Goal: Information Seeking & Learning: Learn about a topic

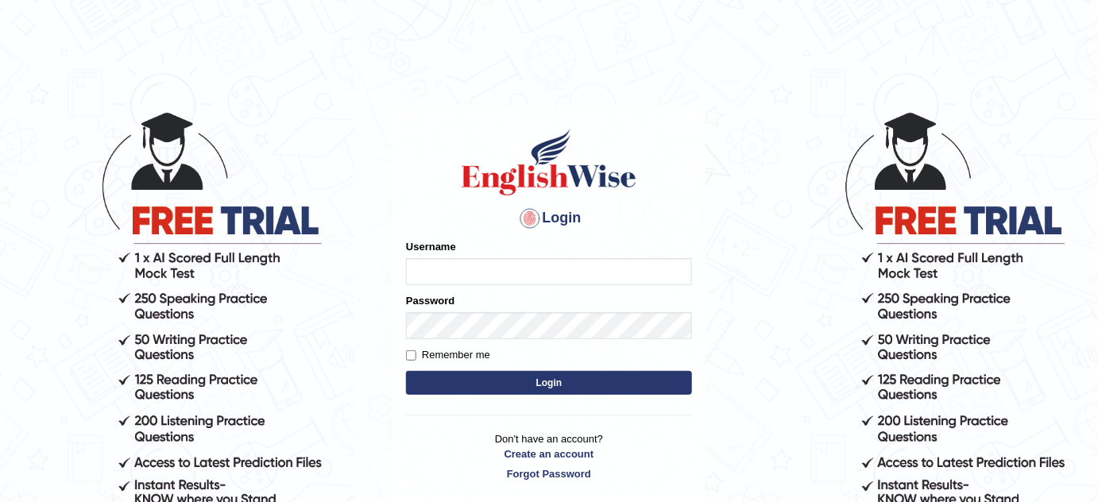
type input "Tamanna29"
click at [533, 276] on input "Tamanna29" at bounding box center [549, 271] width 286 height 27
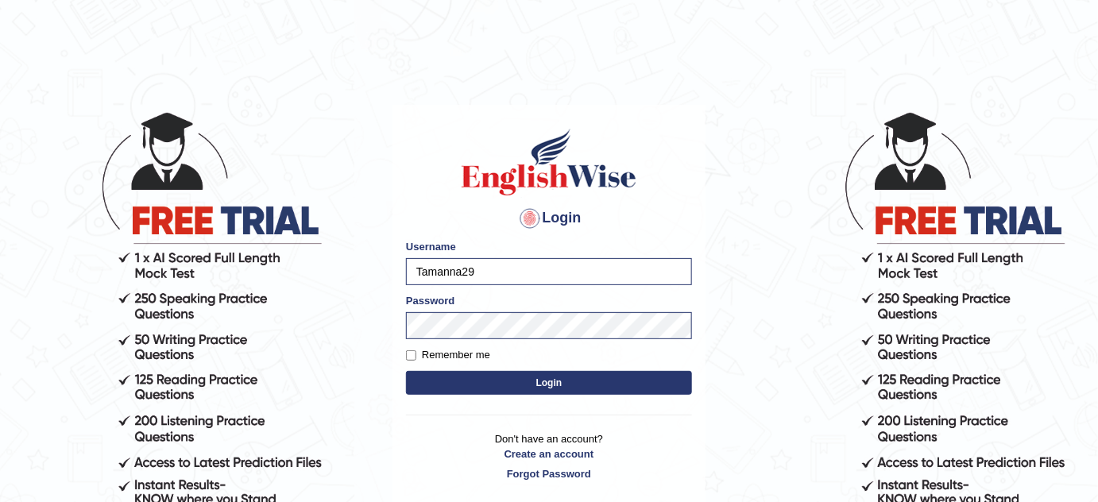
click at [508, 272] on input "Tamanna29" at bounding box center [549, 271] width 286 height 27
type input "PrathimaSingh99"
click at [578, 374] on button "Login" at bounding box center [549, 383] width 286 height 24
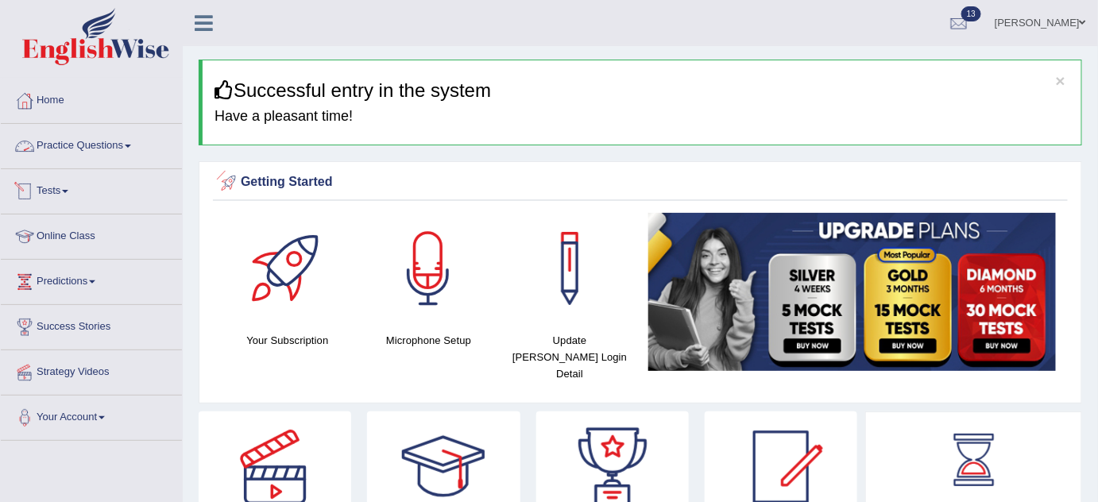
click at [106, 145] on link "Practice Questions" at bounding box center [91, 144] width 181 height 40
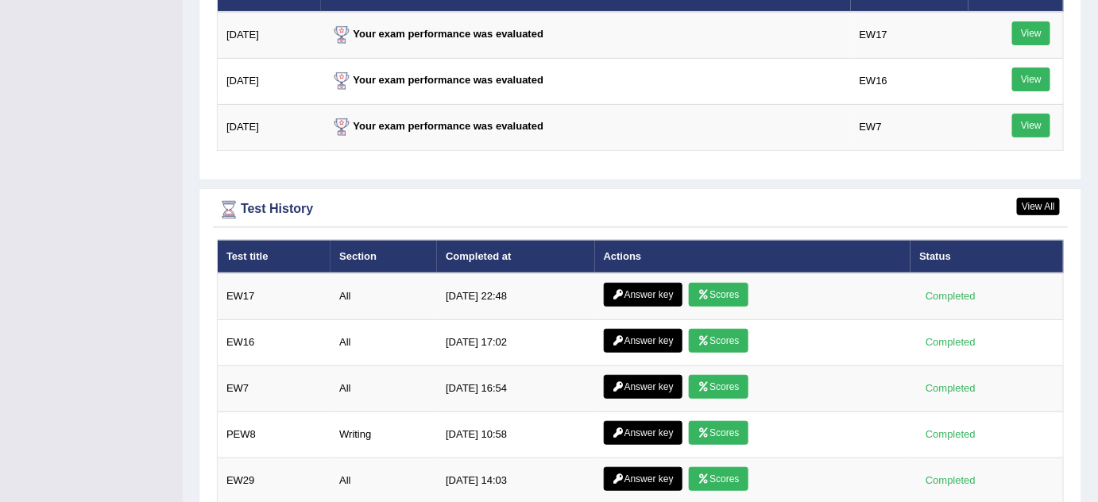
scroll to position [2143, 0]
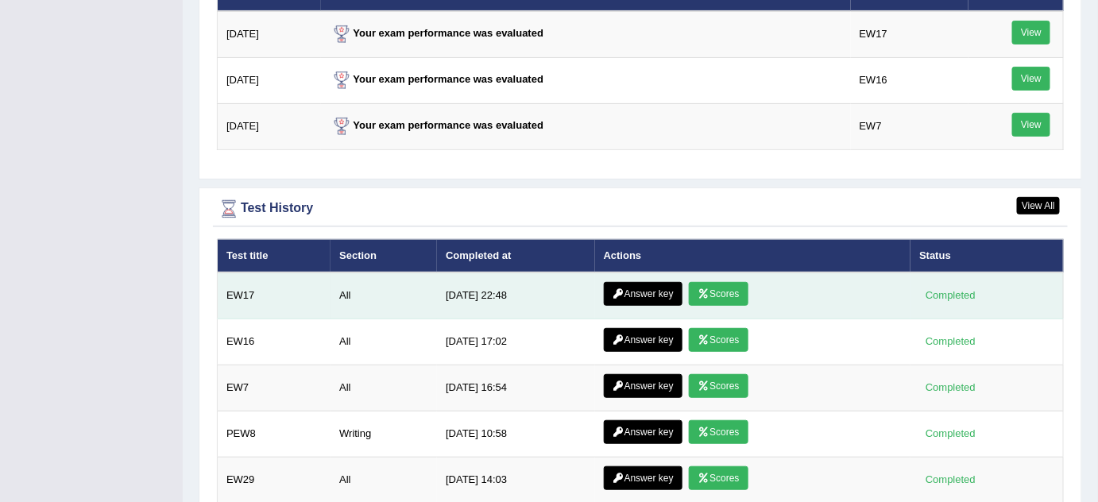
click at [628, 282] on link "Answer key" at bounding box center [643, 294] width 79 height 24
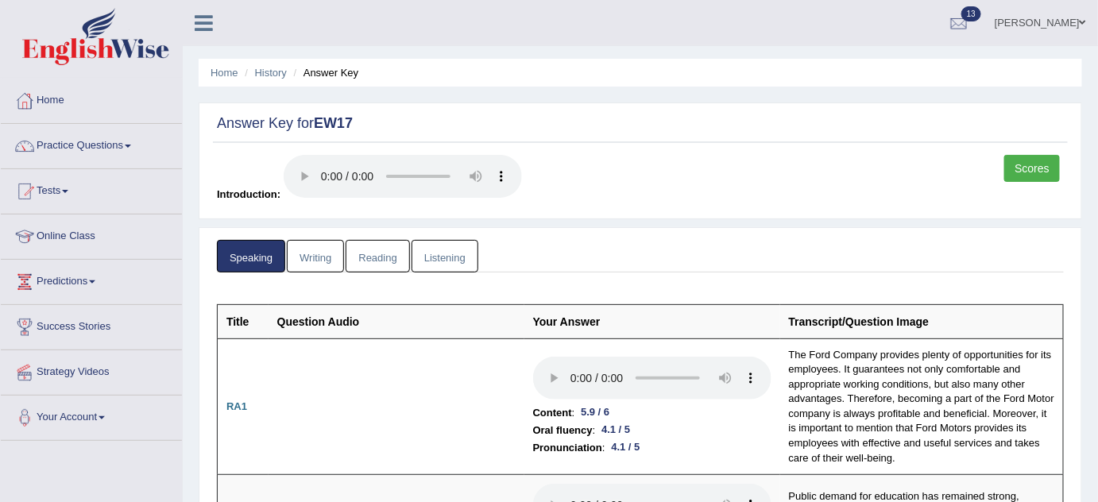
click at [612, 264] on ul "Speaking Writing Reading Listening" at bounding box center [640, 256] width 847 height 33
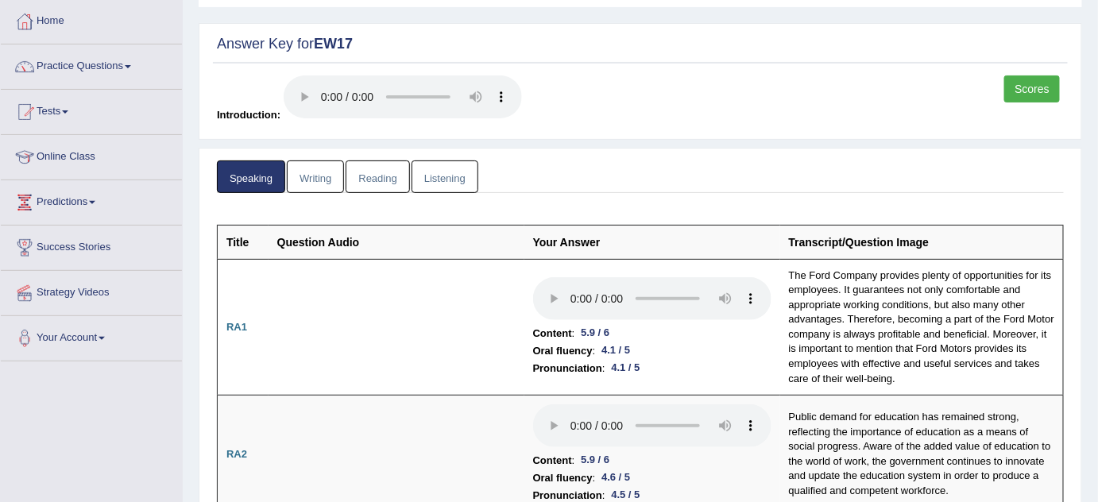
scroll to position [80, 0]
click at [457, 184] on link "Listening" at bounding box center [444, 176] width 67 height 33
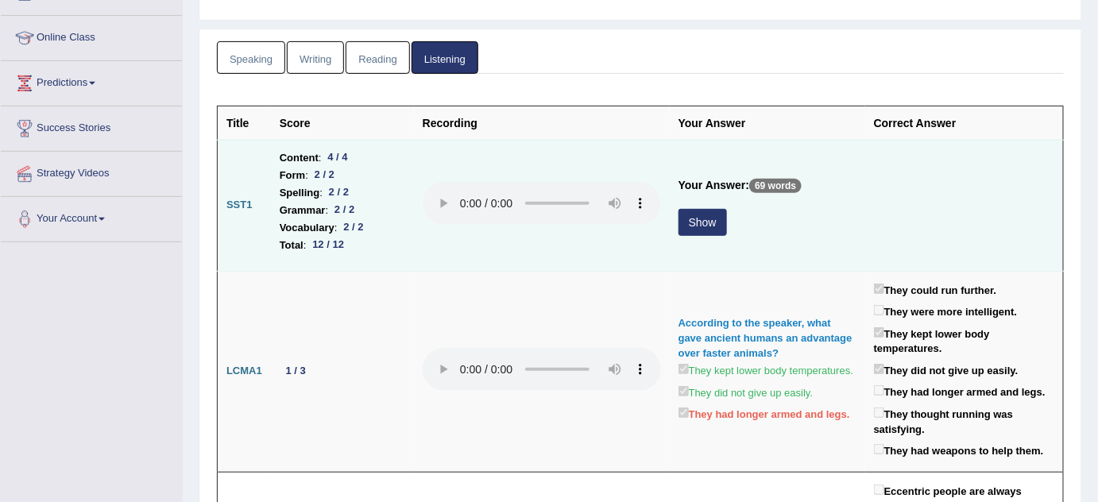
scroll to position [227, 0]
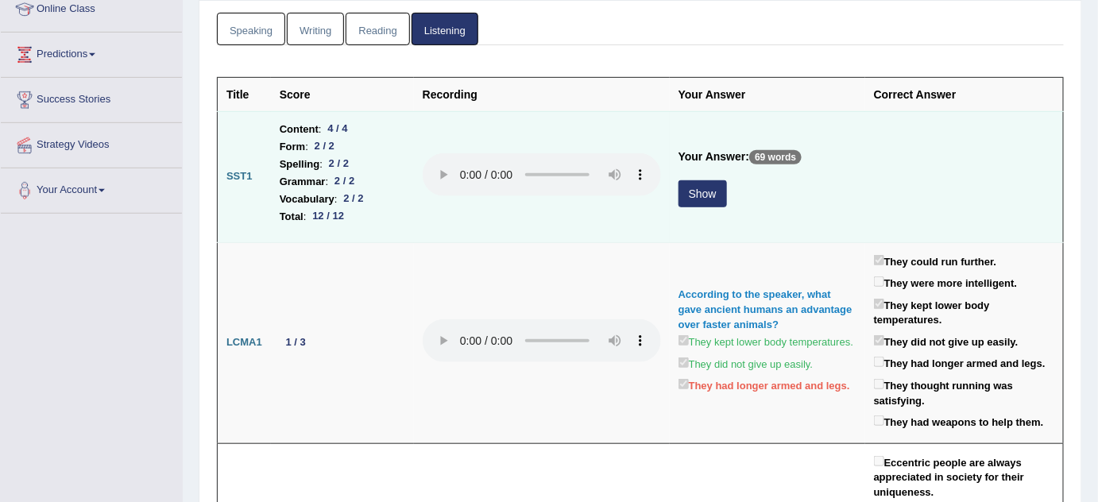
click at [693, 196] on button "Show" at bounding box center [702, 193] width 48 height 27
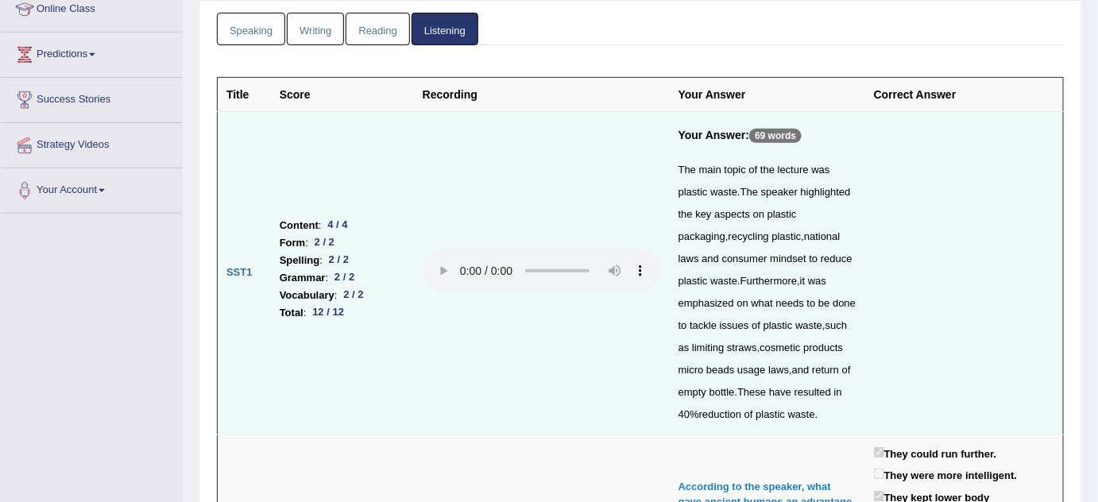
click at [314, 27] on link "Writing" at bounding box center [315, 29] width 57 height 33
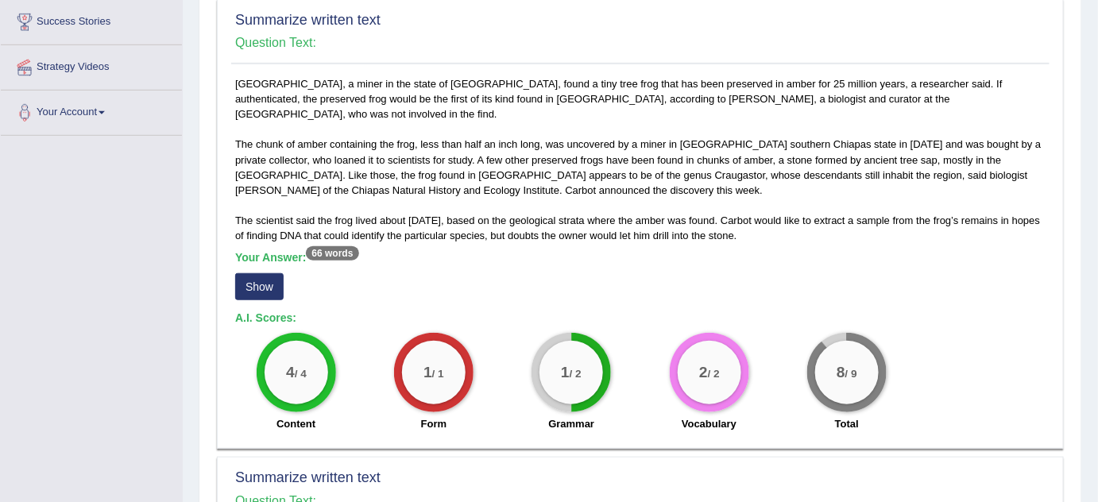
scroll to position [314, 0]
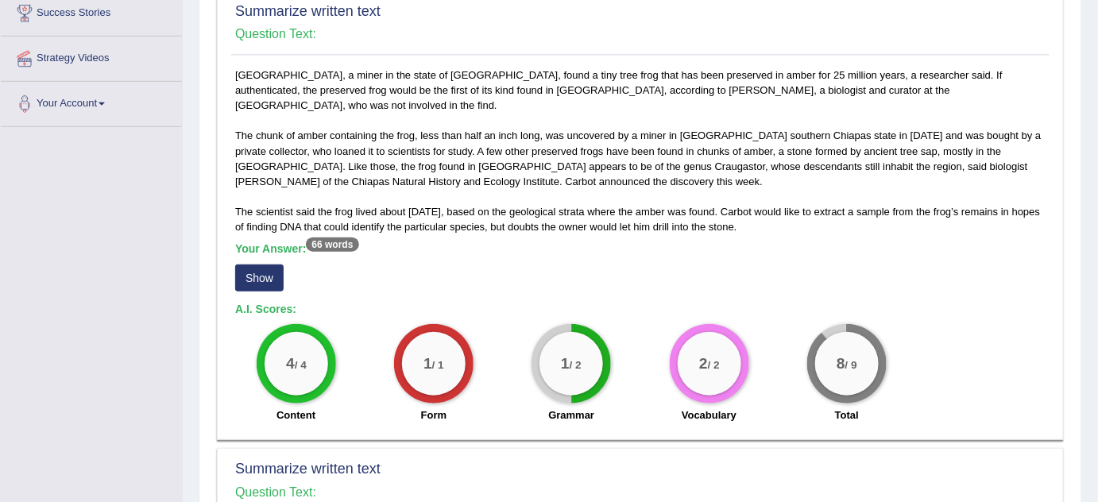
click at [254, 264] on button "Show" at bounding box center [259, 277] width 48 height 27
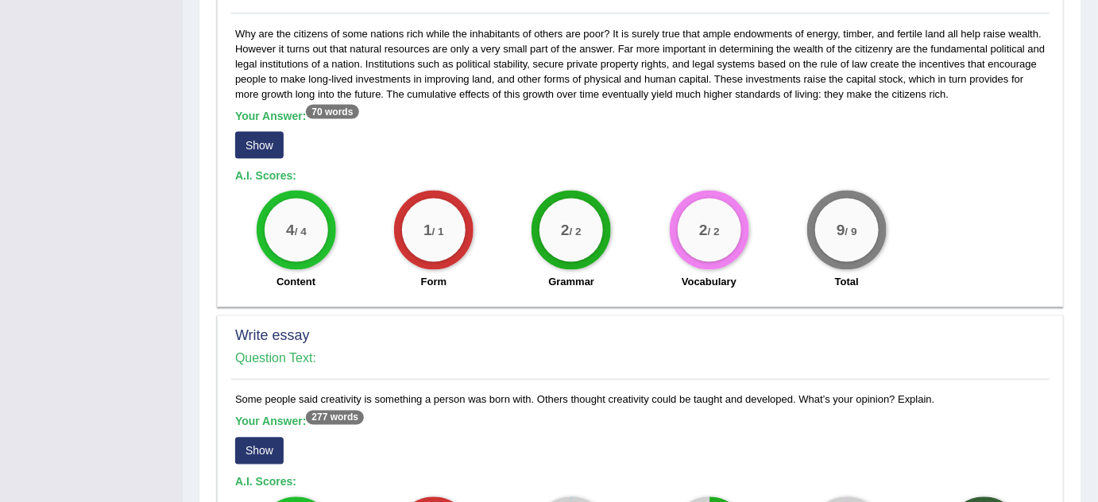
scroll to position [1079, 0]
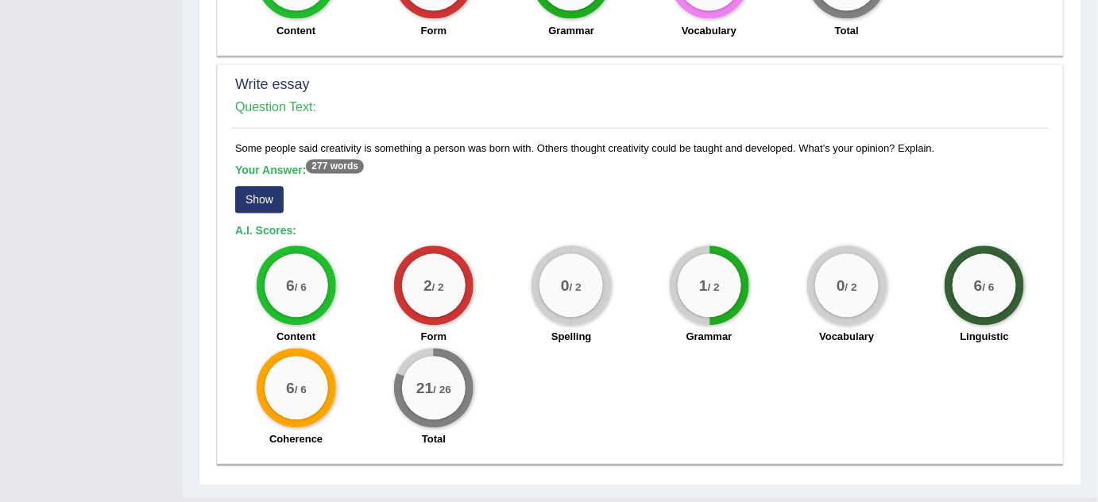
click at [264, 186] on button "Show" at bounding box center [259, 199] width 48 height 27
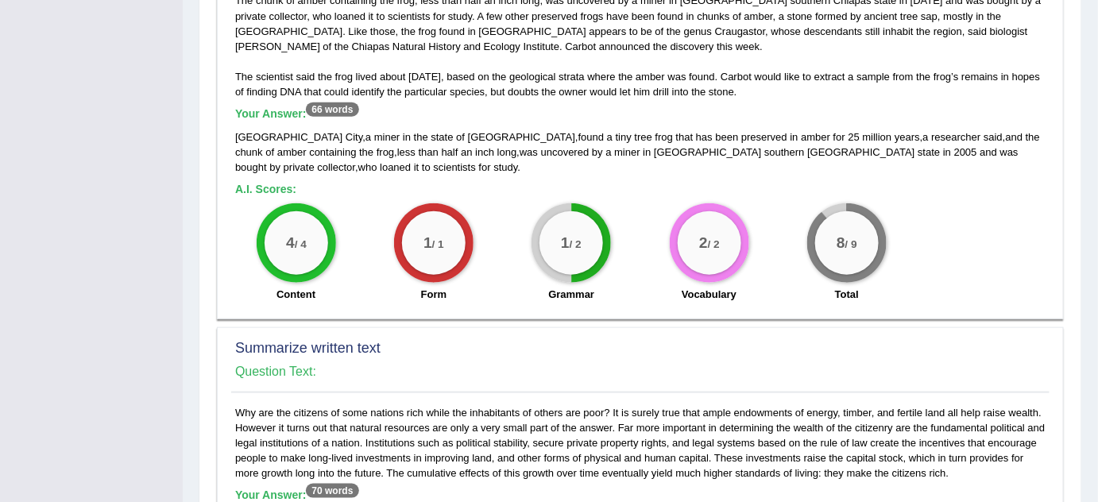
scroll to position [449, 0]
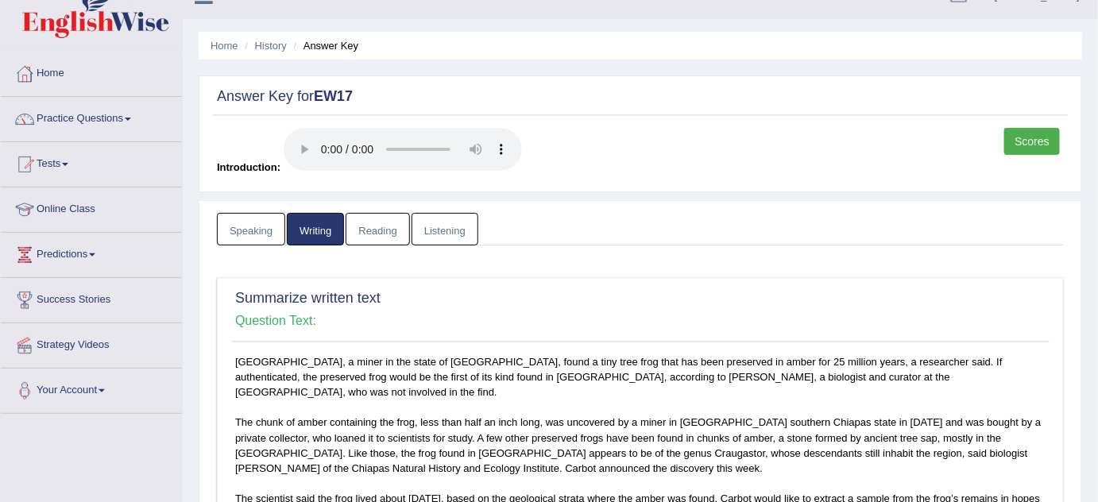
scroll to position [0, 0]
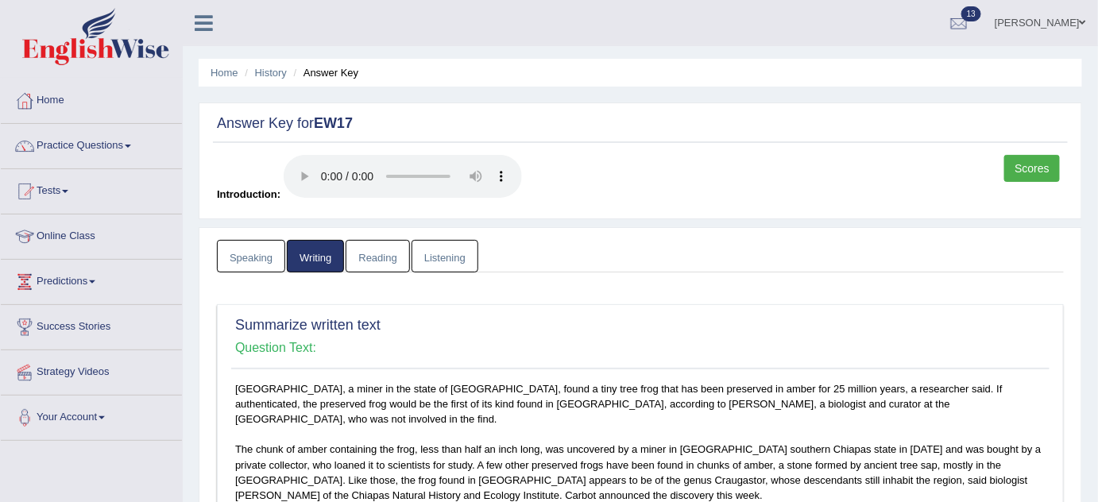
click at [1025, 160] on link "Scores" at bounding box center [1032, 168] width 56 height 27
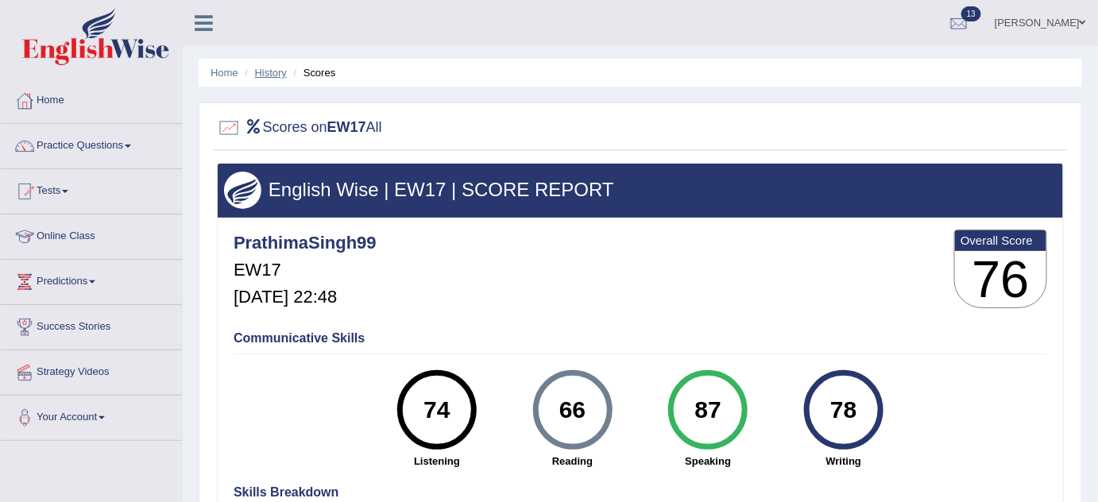
click at [264, 68] on link "History" at bounding box center [271, 73] width 32 height 12
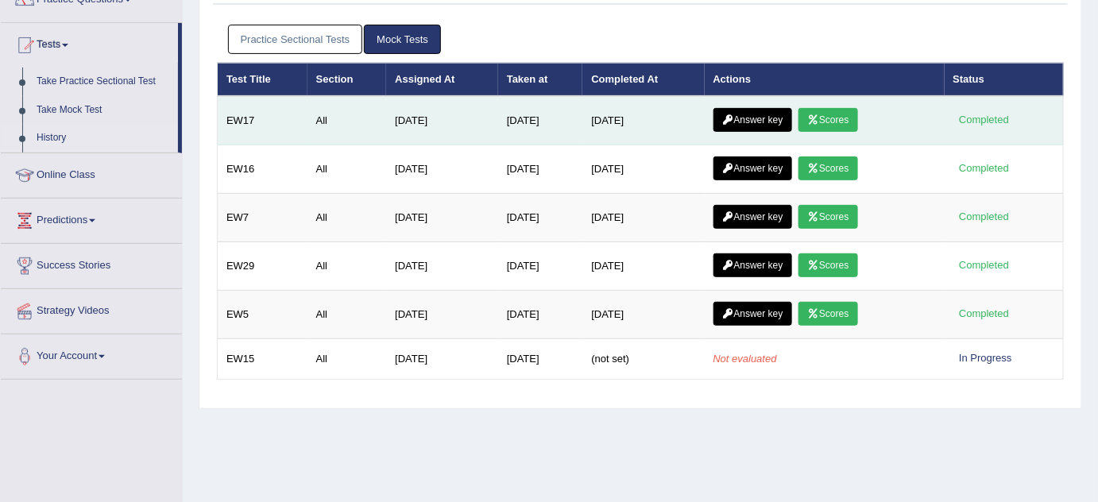
click at [754, 122] on link "Answer key" at bounding box center [752, 120] width 79 height 24
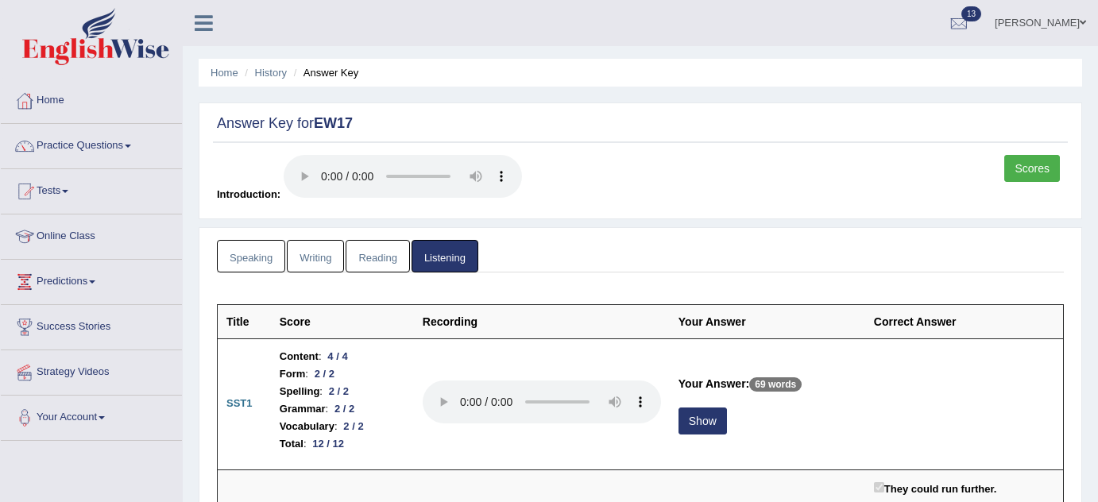
click at [705, 407] on button "Show" at bounding box center [702, 420] width 48 height 27
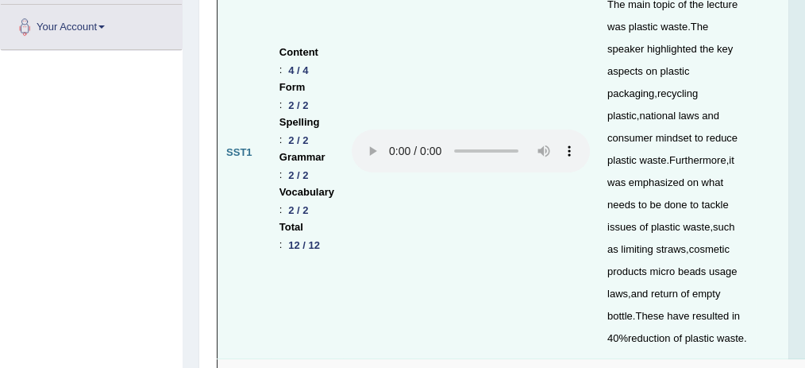
scroll to position [392, 0]
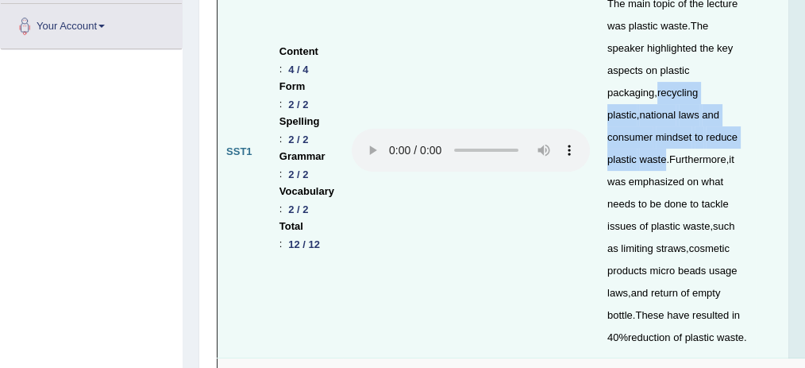
drag, startPoint x: 664, startPoint y: 133, endPoint x: 691, endPoint y: 62, distance: 75.7
click at [691, 62] on div "The main topic of the lecture was plastic waste . The speaker highlighted the k…" at bounding box center [678, 171] width 140 height 356
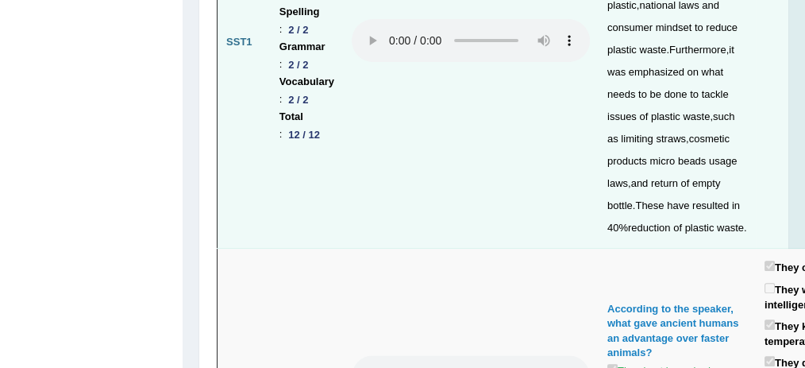
scroll to position [502, 0]
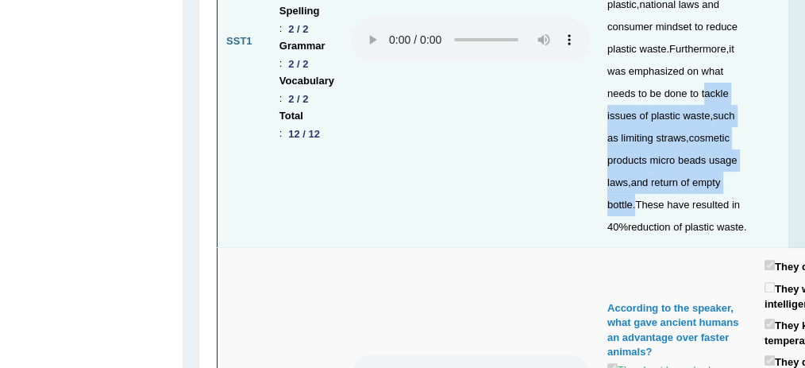
drag, startPoint x: 666, startPoint y: 162, endPoint x: 672, endPoint y: 60, distance: 102.6
click at [672, 60] on div "The main topic of the lecture was plastic waste . The speaker highlighted the k…" at bounding box center [678, 60] width 140 height 356
click at [713, 110] on span "such" at bounding box center [723, 116] width 21 height 12
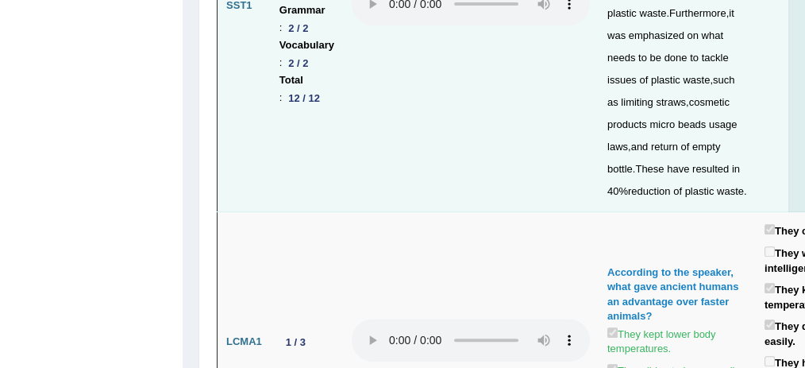
scroll to position [540, 0]
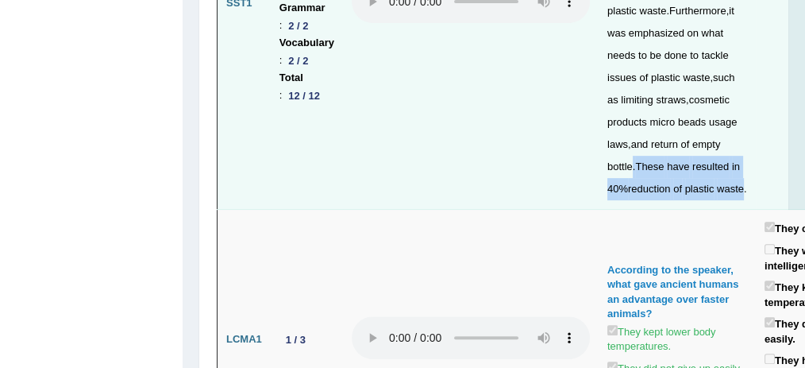
drag, startPoint x: 663, startPoint y: 120, endPoint x: 663, endPoint y: 170, distance: 50.0
click at [663, 170] on div "The main topic of the lecture was plastic waste . The speaker highlighted the k…" at bounding box center [678, 22] width 140 height 356
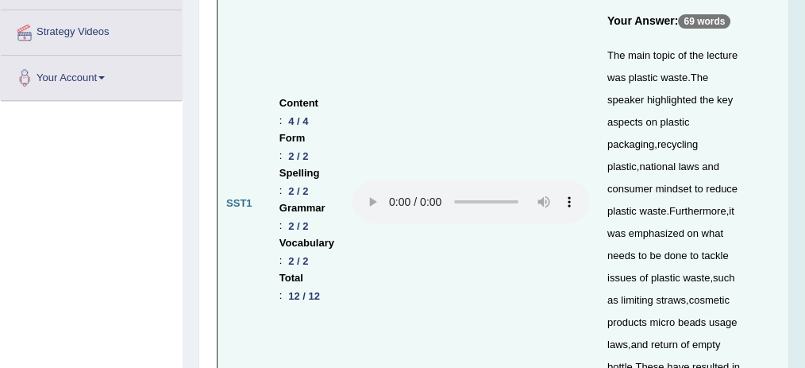
scroll to position [0, 0]
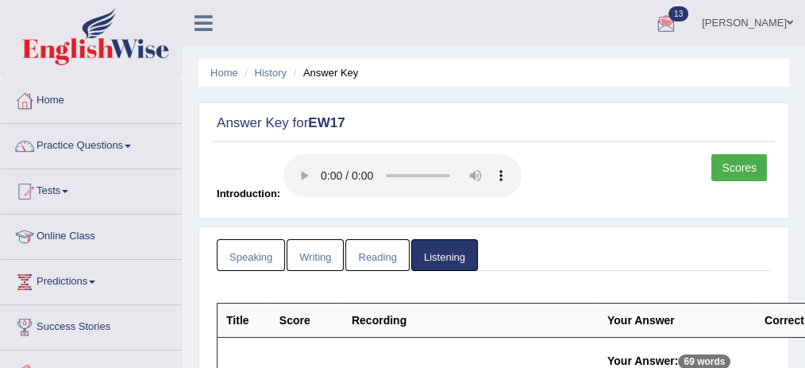
click at [756, 21] on link "Prathima Singh" at bounding box center [747, 20] width 115 height 41
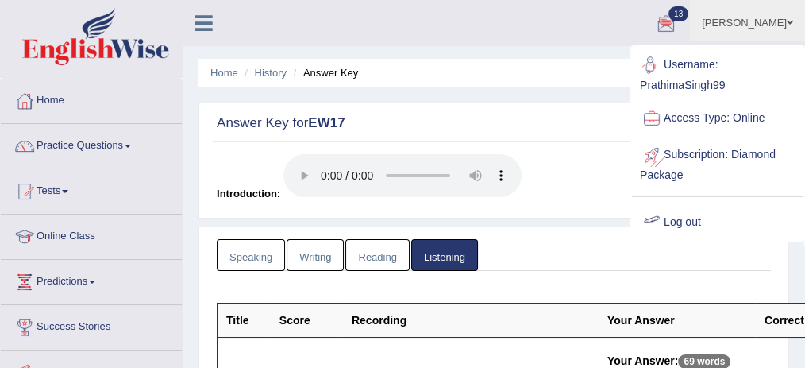
click at [693, 214] on link "Log out" at bounding box center [718, 222] width 172 height 37
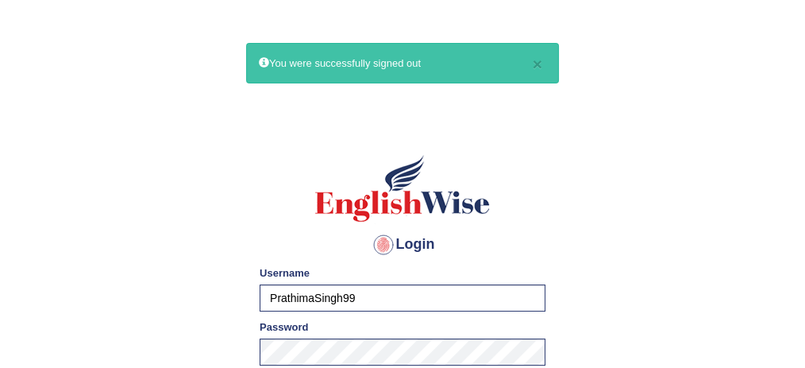
click at [342, 298] on input "PrathimaSingh99" at bounding box center [403, 297] width 286 height 27
type input "Yeshwa"
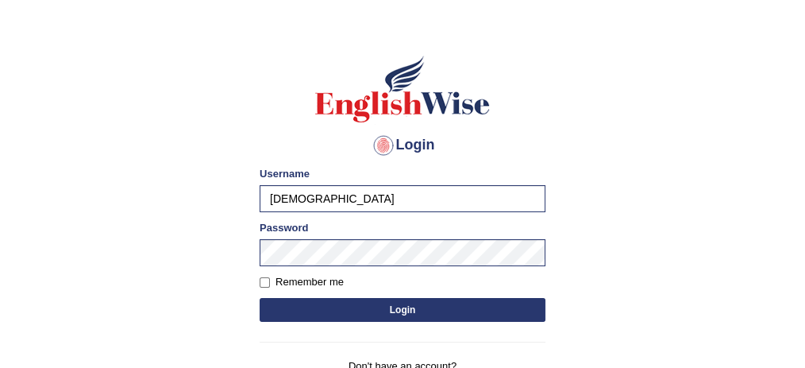
scroll to position [100, 0]
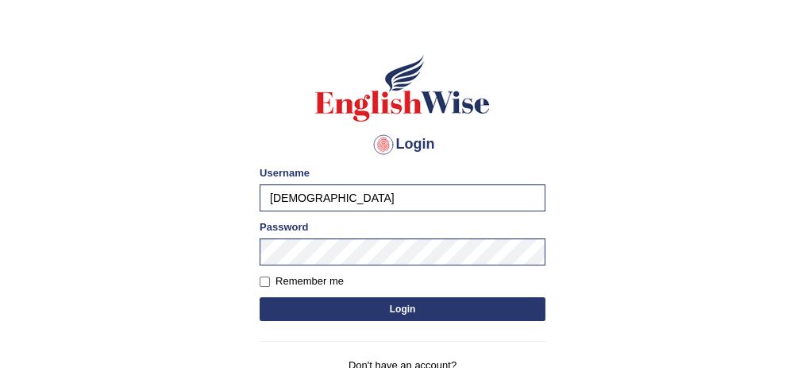
click at [434, 303] on button "Login" at bounding box center [403, 309] width 286 height 24
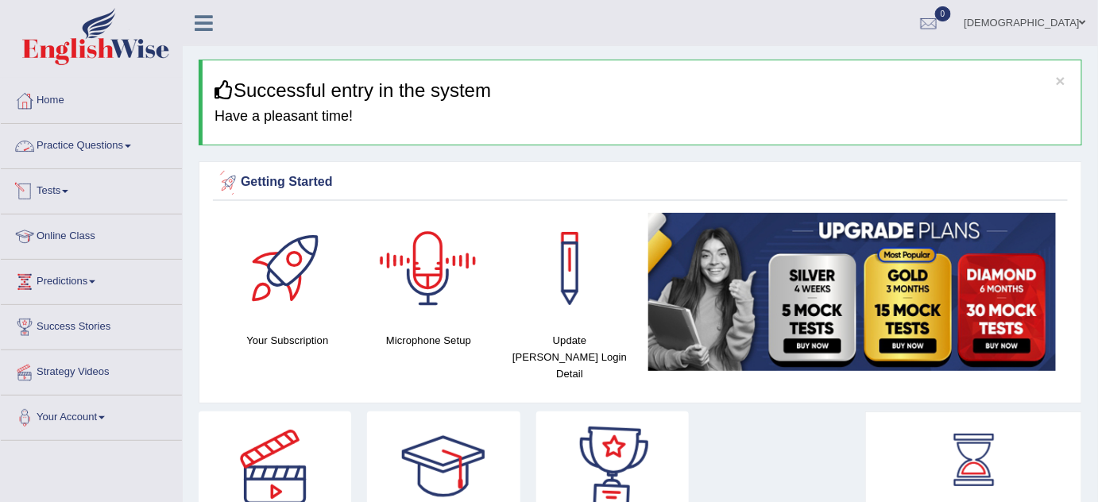
click at [95, 144] on link "Practice Questions" at bounding box center [91, 144] width 181 height 40
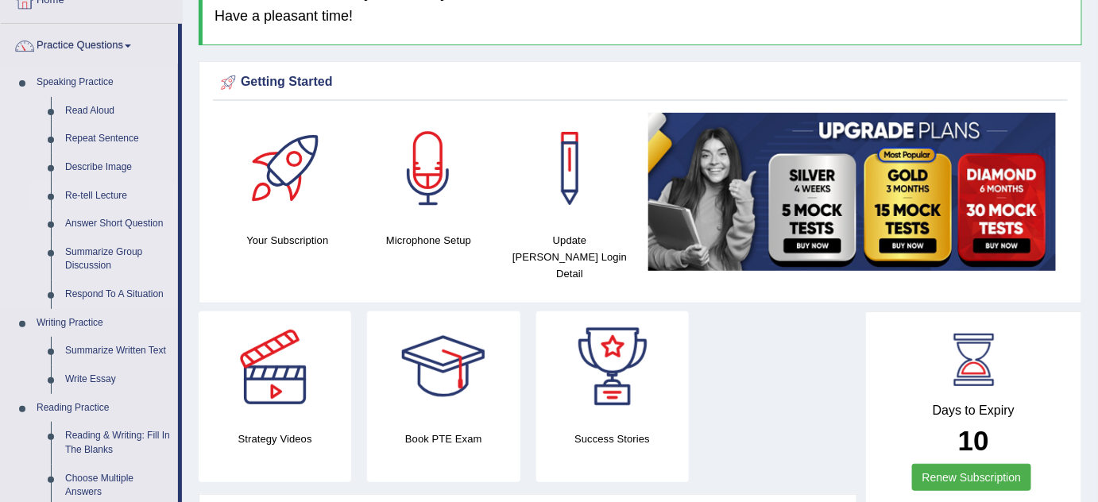
scroll to position [103, 0]
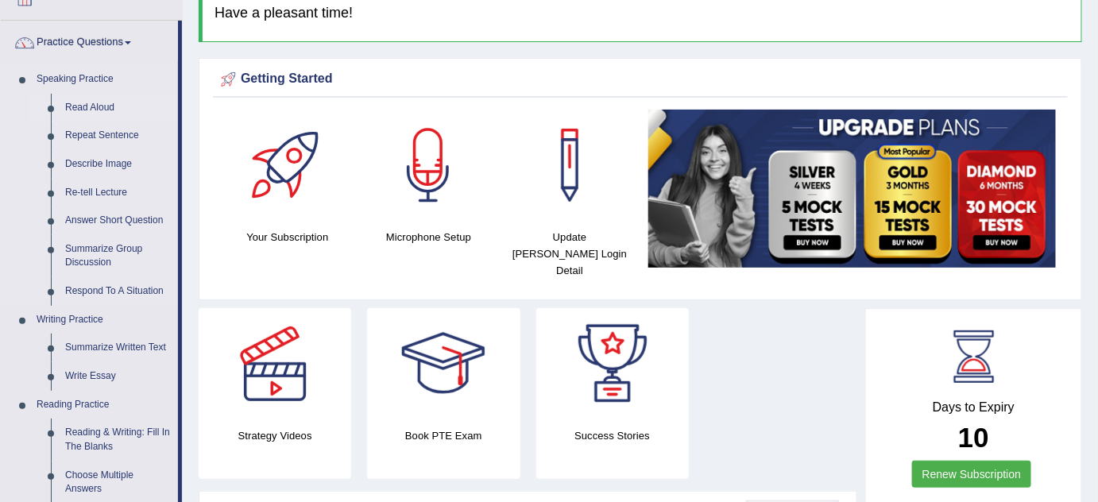
click at [103, 98] on link "Read Aloud" at bounding box center [118, 108] width 120 height 29
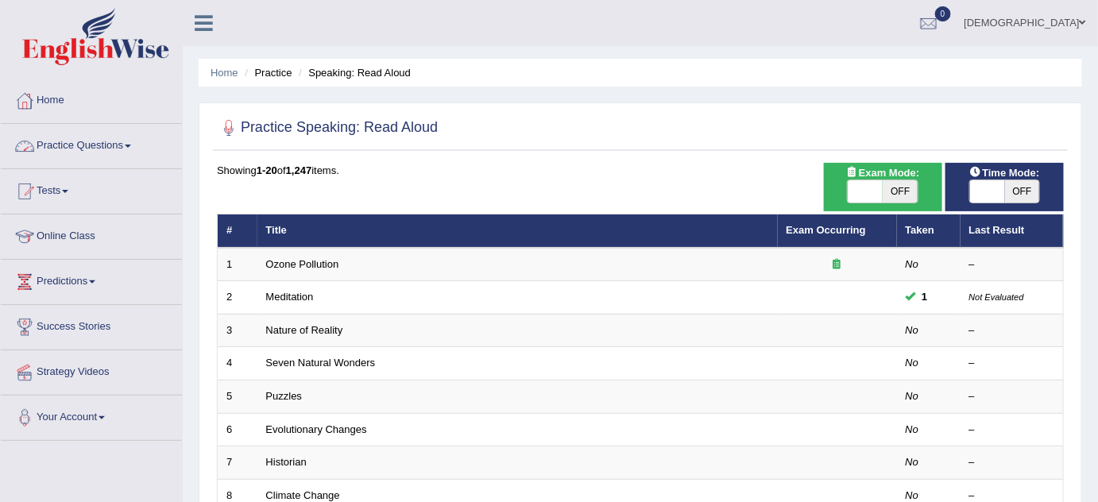
click at [101, 145] on link "Practice Questions" at bounding box center [91, 144] width 181 height 40
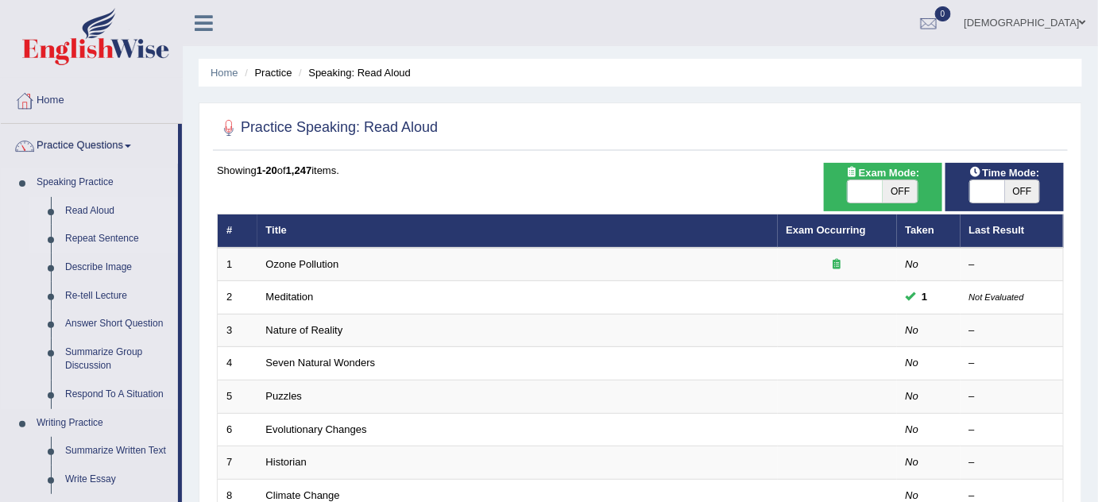
click at [114, 241] on link "Repeat Sentence" at bounding box center [118, 239] width 120 height 29
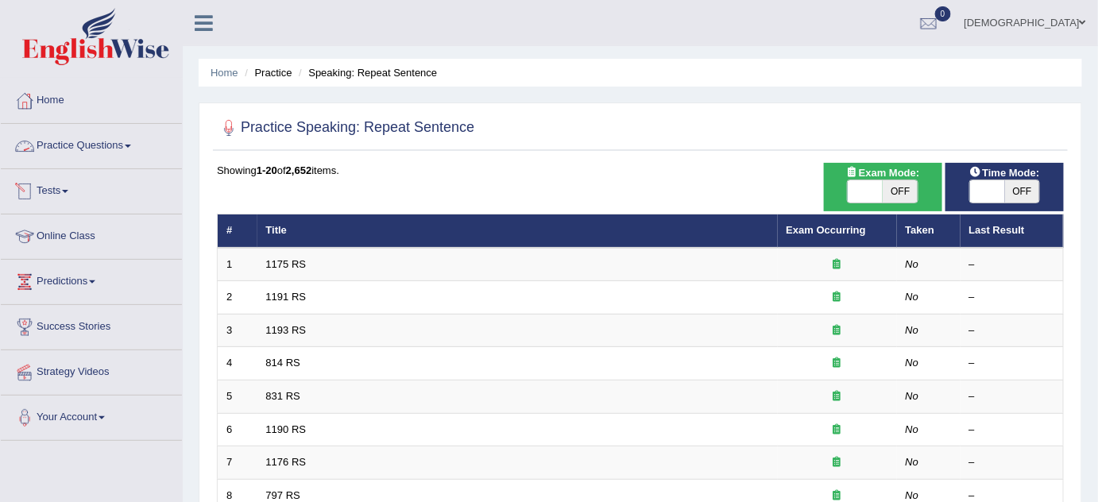
click at [114, 148] on link "Practice Questions" at bounding box center [91, 144] width 181 height 40
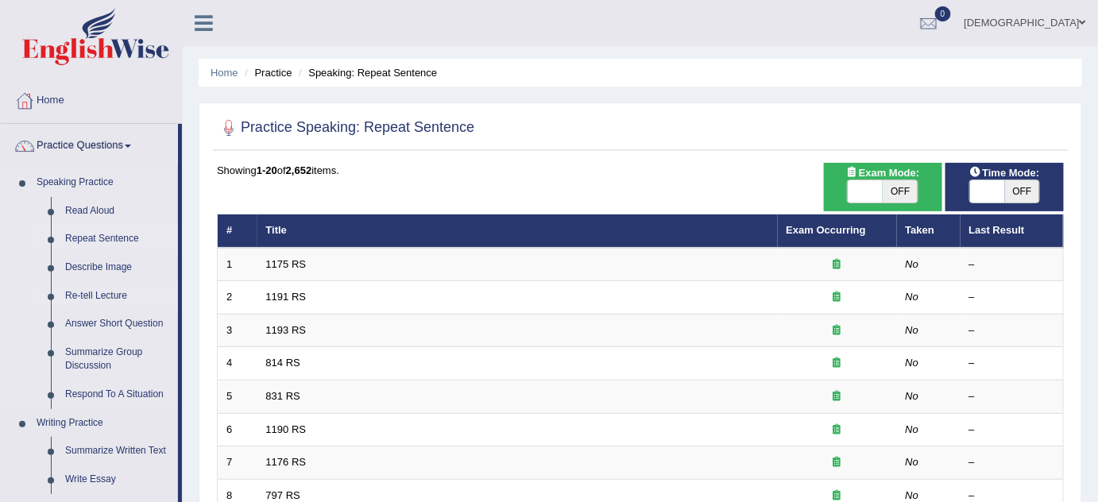
click at [113, 291] on link "Re-tell Lecture" at bounding box center [118, 296] width 120 height 29
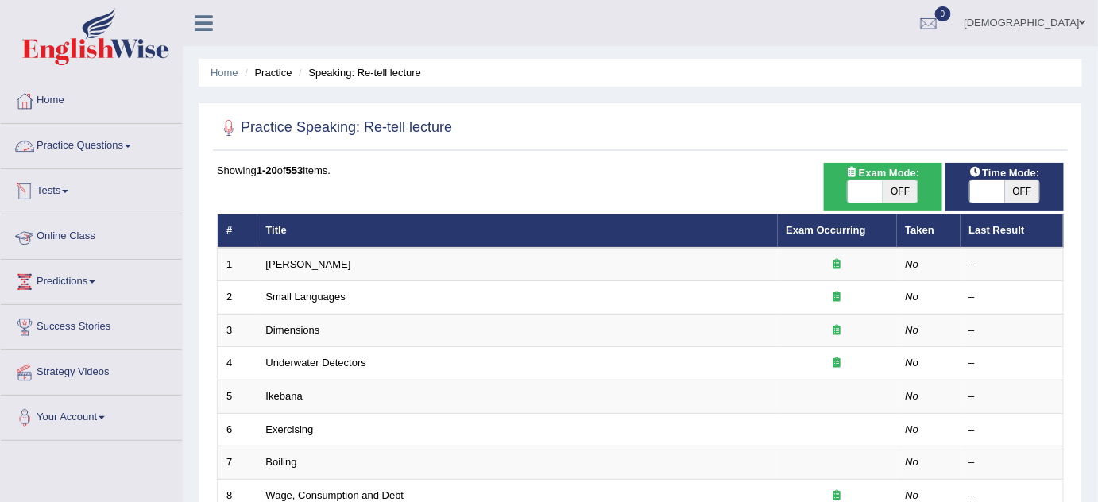
click at [120, 142] on link "Practice Questions" at bounding box center [91, 144] width 181 height 40
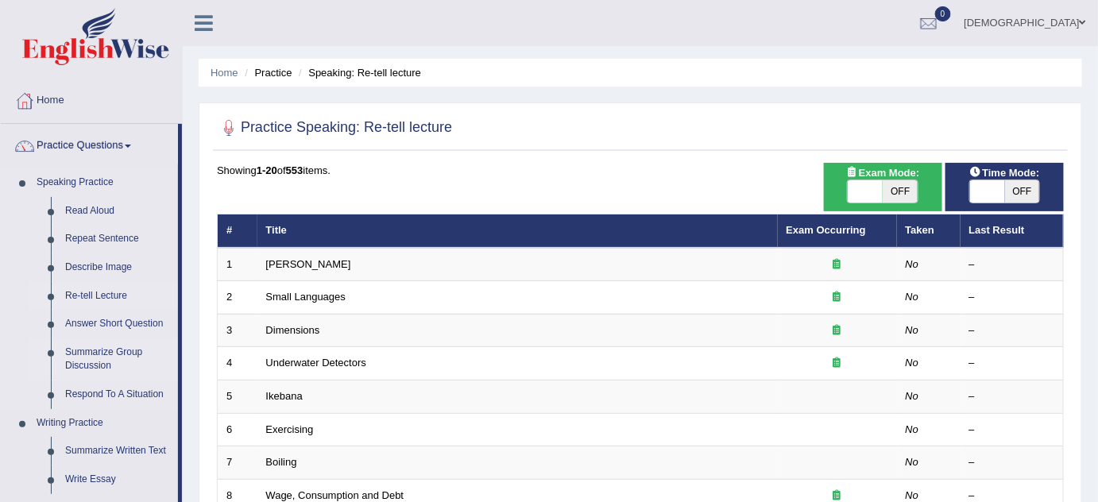
click at [112, 349] on link "Summarize Group Discussion" at bounding box center [118, 359] width 120 height 42
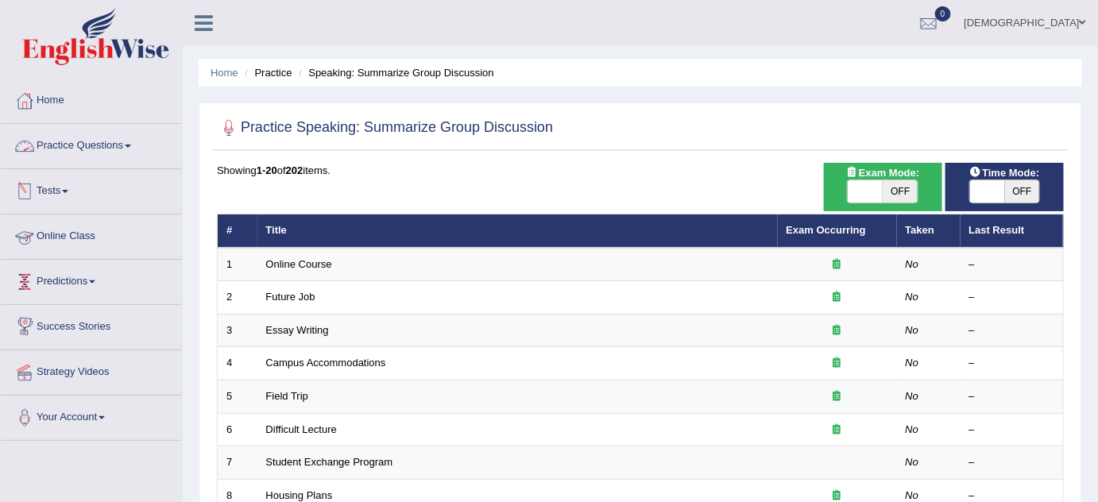
click at [98, 145] on link "Practice Questions" at bounding box center [91, 144] width 181 height 40
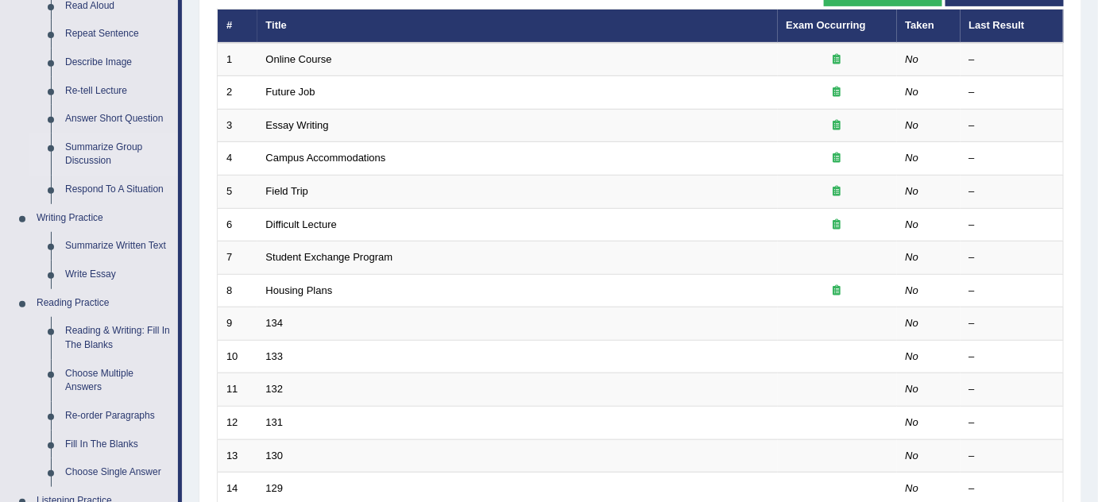
scroll to position [205, 0]
click at [102, 244] on link "Summarize Written Text" at bounding box center [118, 246] width 120 height 29
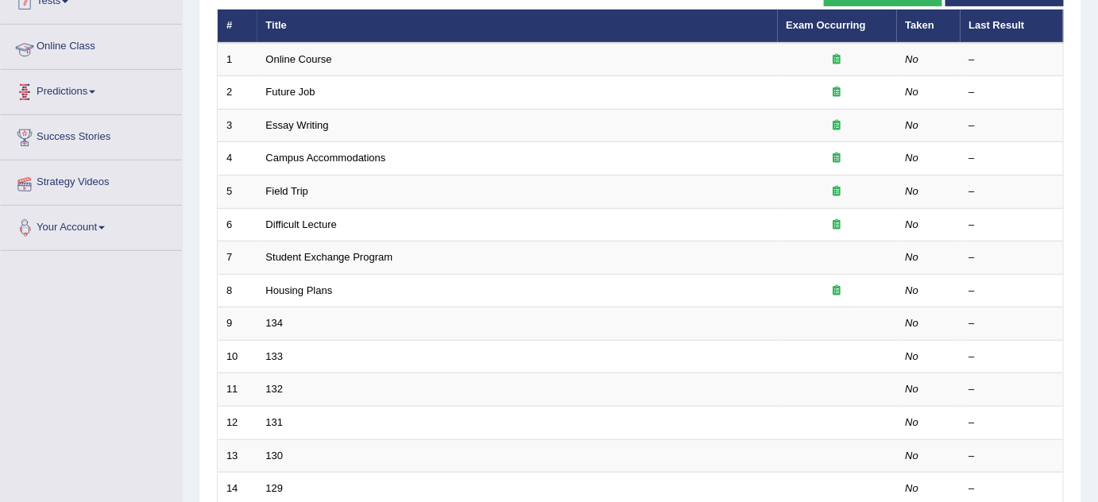
scroll to position [250, 0]
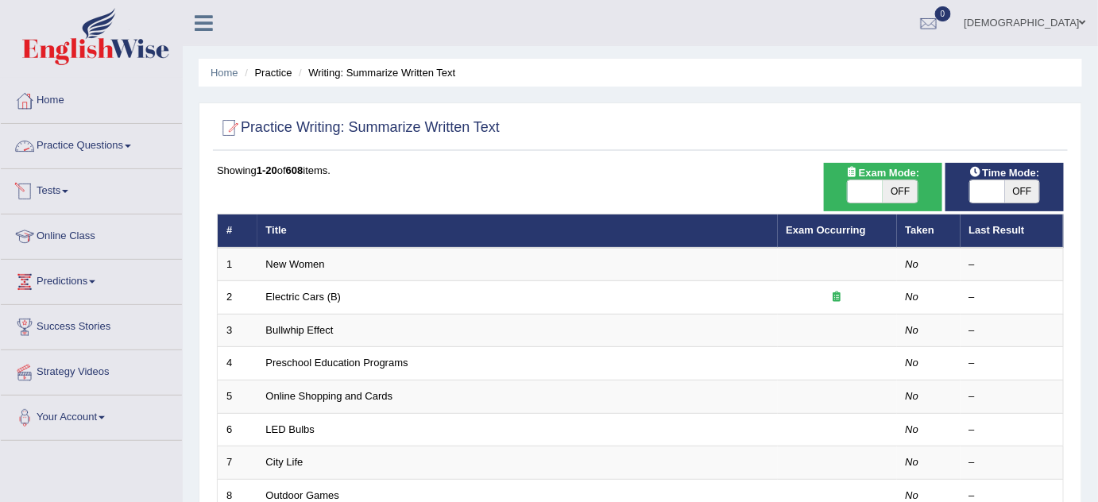
click at [102, 142] on link "Practice Questions" at bounding box center [91, 144] width 181 height 40
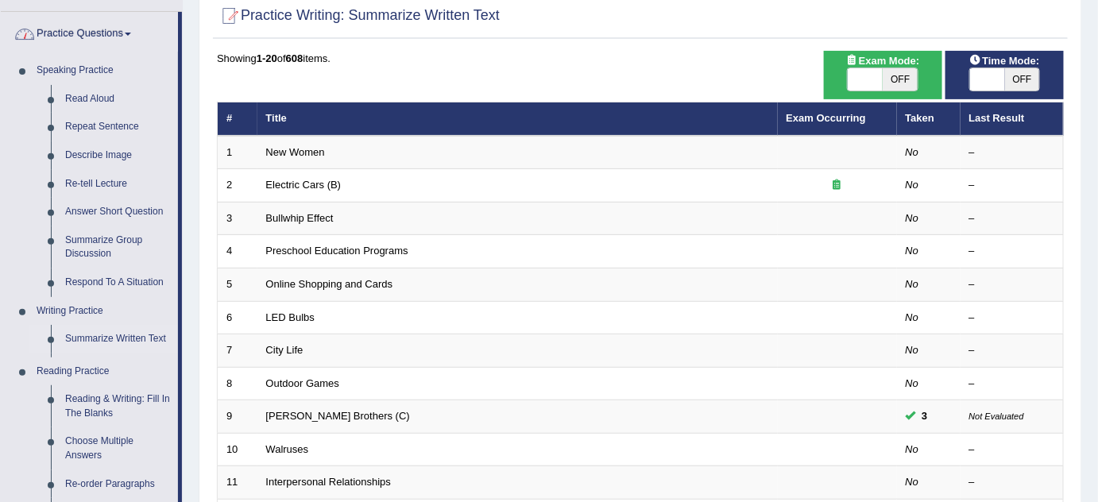
scroll to position [127, 0]
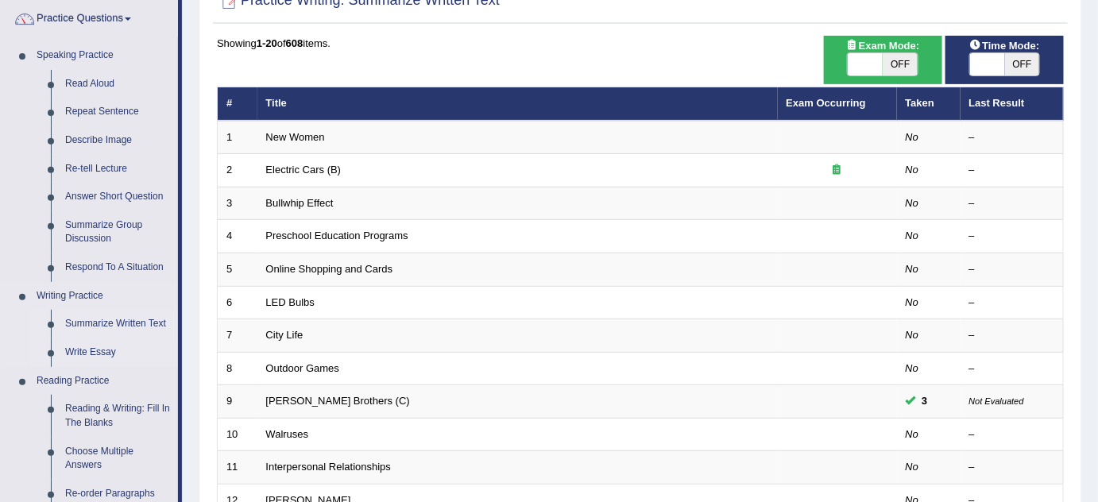
click at [97, 349] on link "Write Essay" at bounding box center [118, 352] width 120 height 29
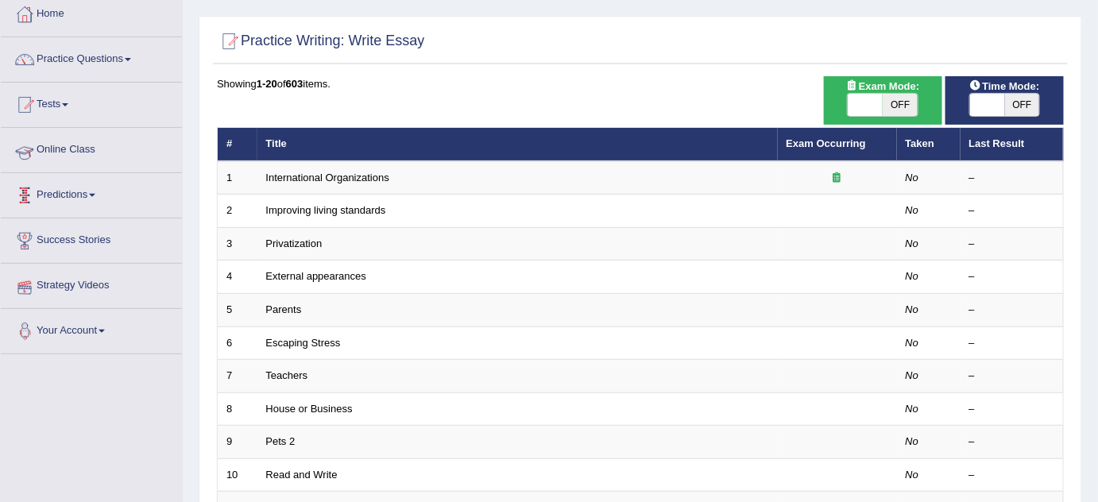
scroll to position [64, 0]
